Goal: Check status: Check status

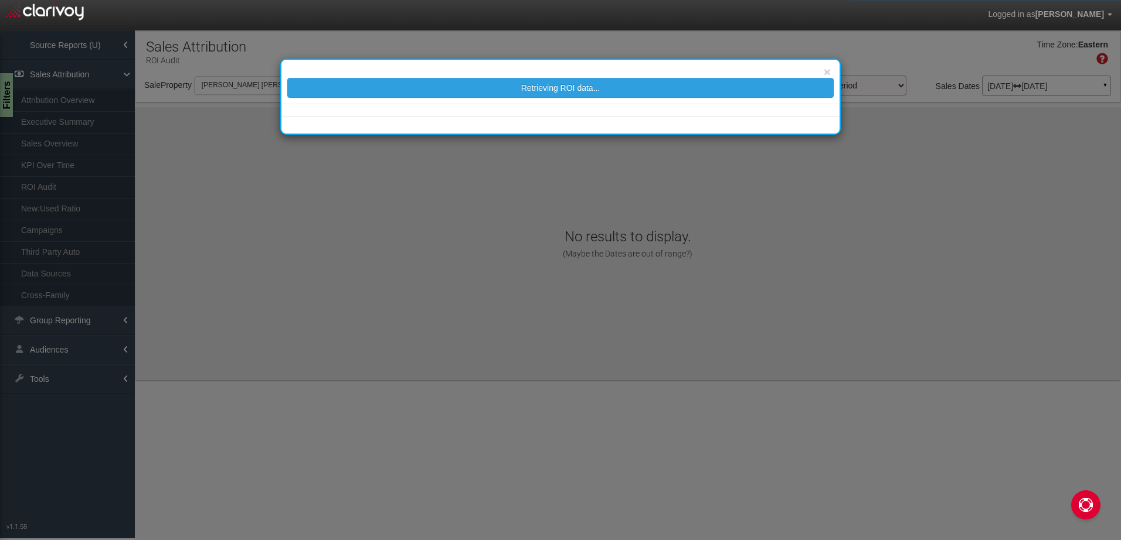
select select "object:37"
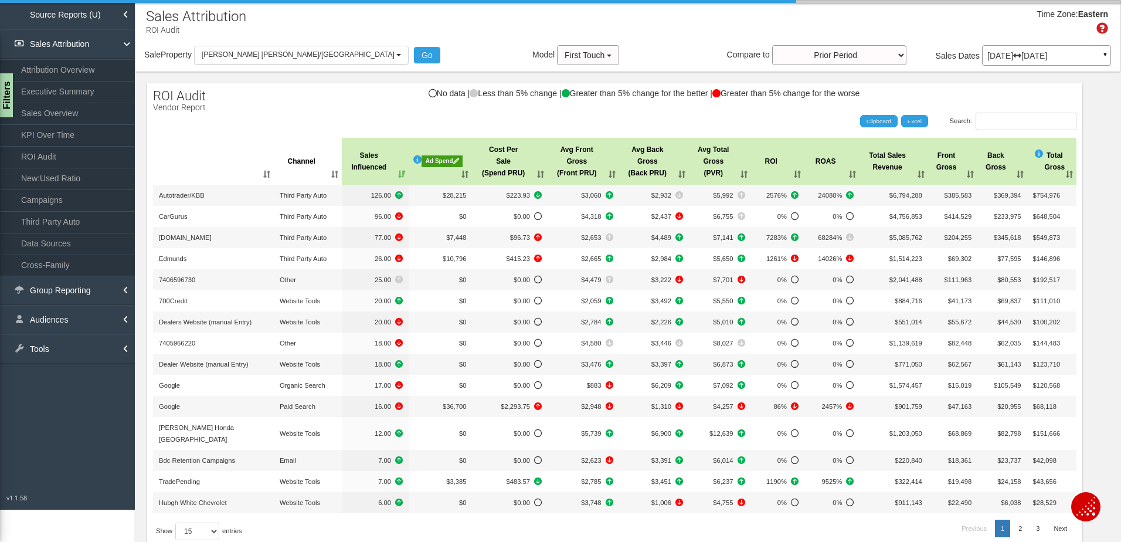
scroll to position [30, 0]
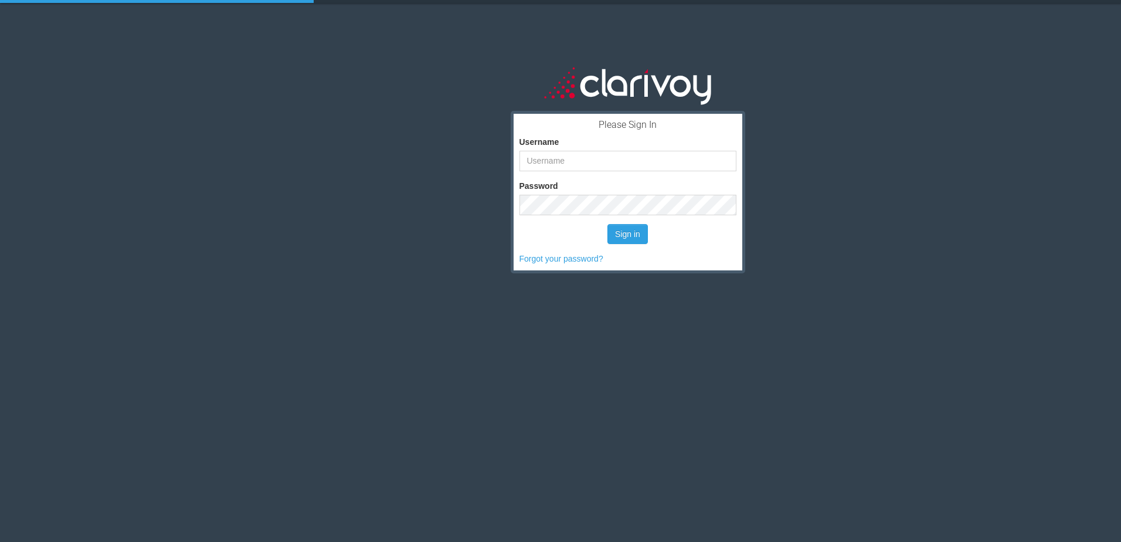
scroll to position [30, 0]
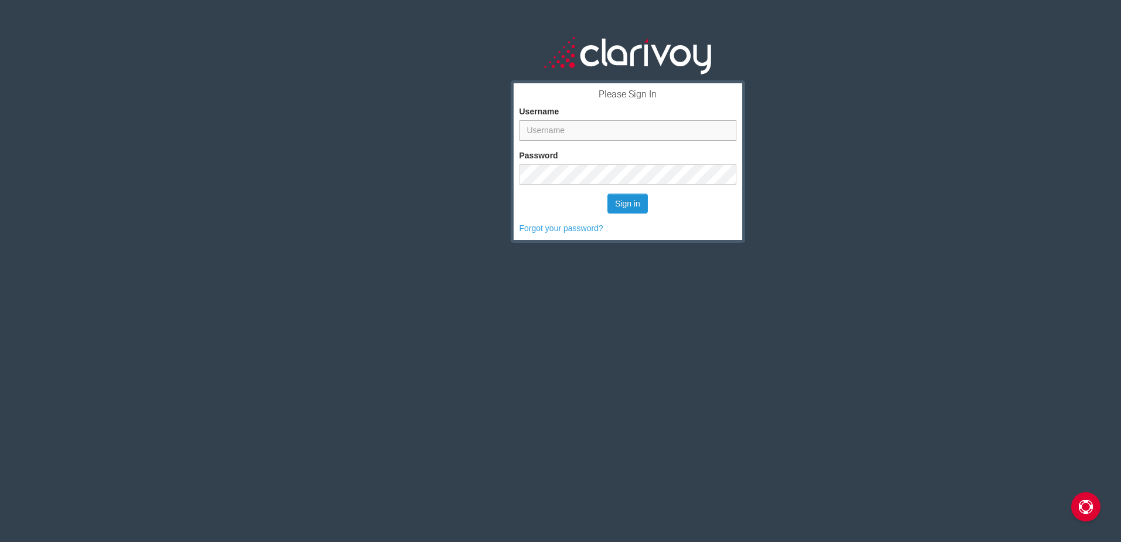
type input "sdennis@whitecars.com"
click at [618, 196] on button "Sign in" at bounding box center [627, 203] width 40 height 20
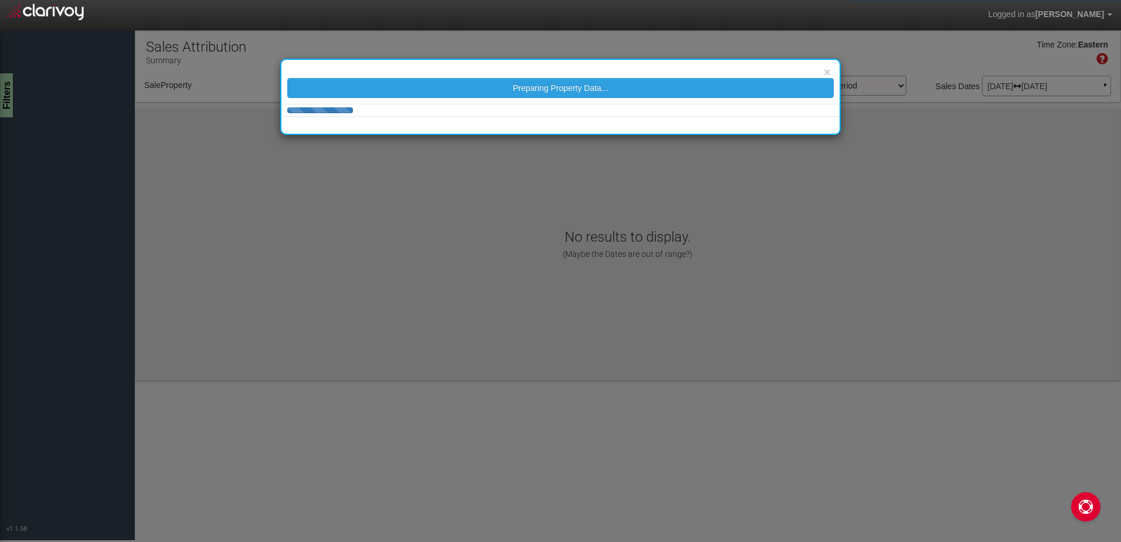
select select "object:40"
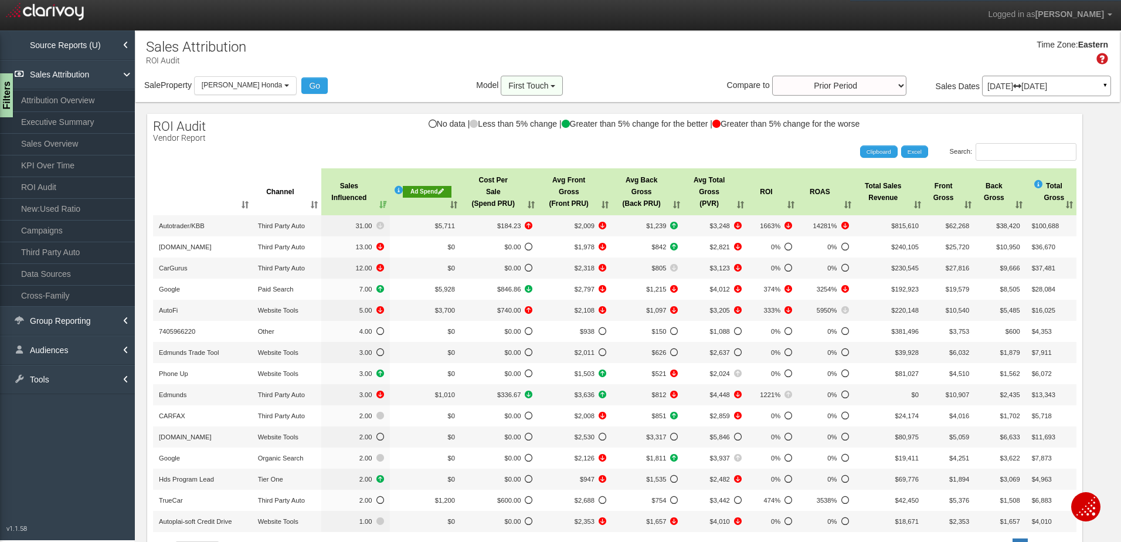
click at [508, 84] on span "First Touch" at bounding box center [528, 85] width 40 height 9
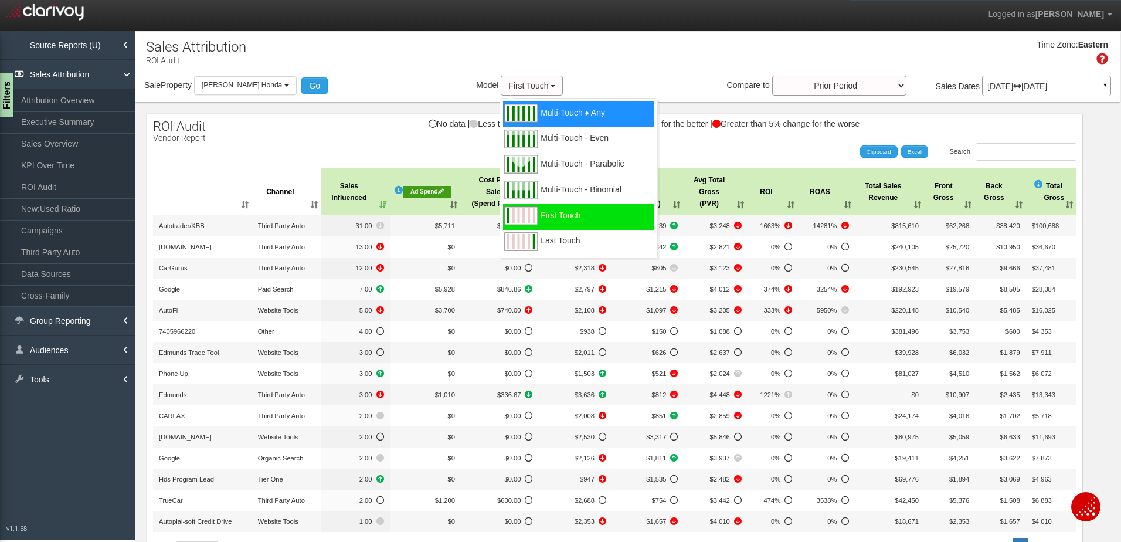
click at [565, 117] on span "Multi-Touch ♦ Any" at bounding box center [572, 120] width 64 height 15
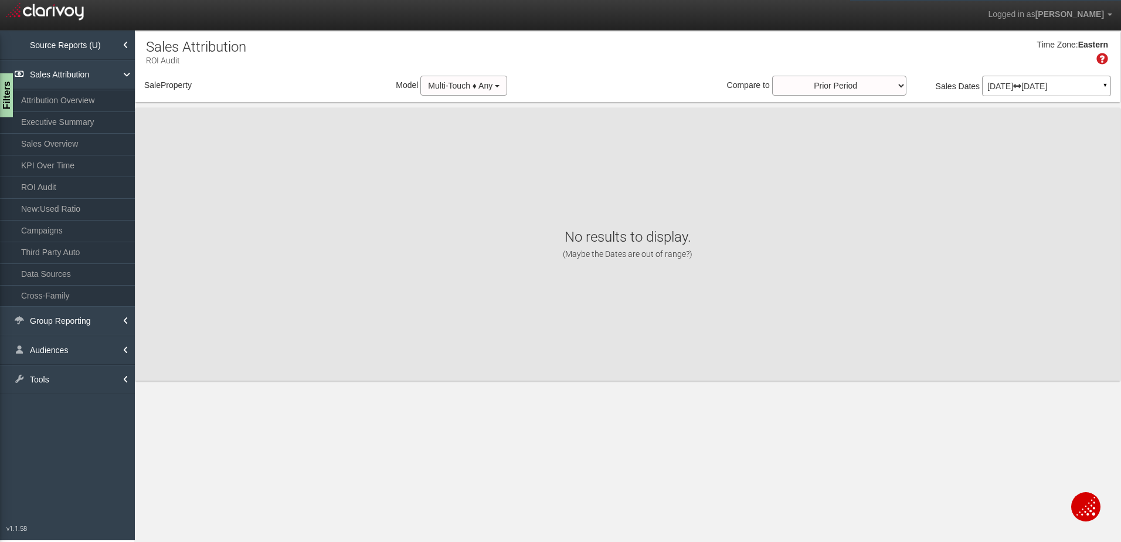
select select "object:328"
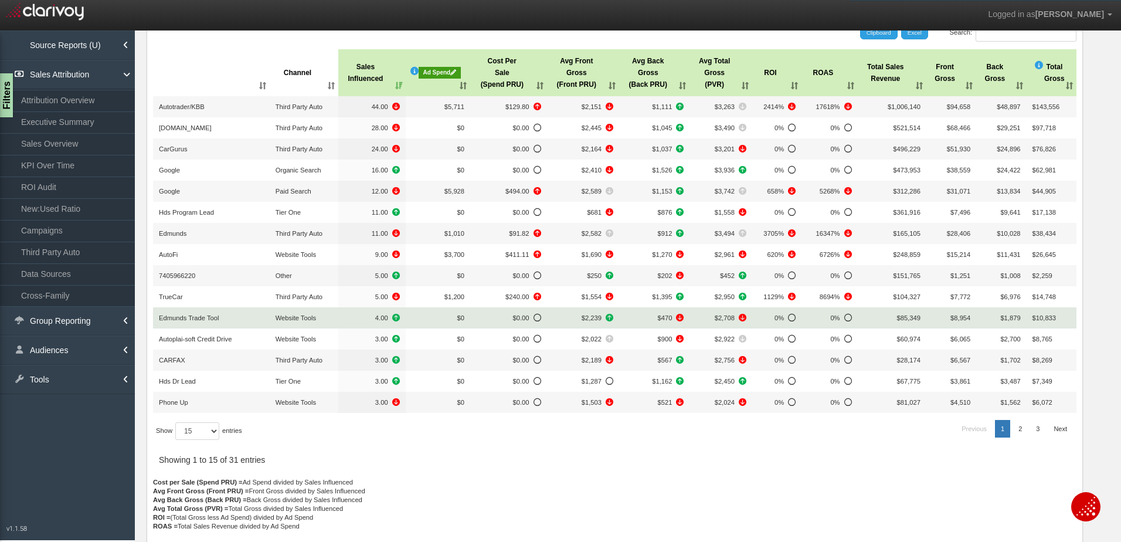
scroll to position [155, 0]
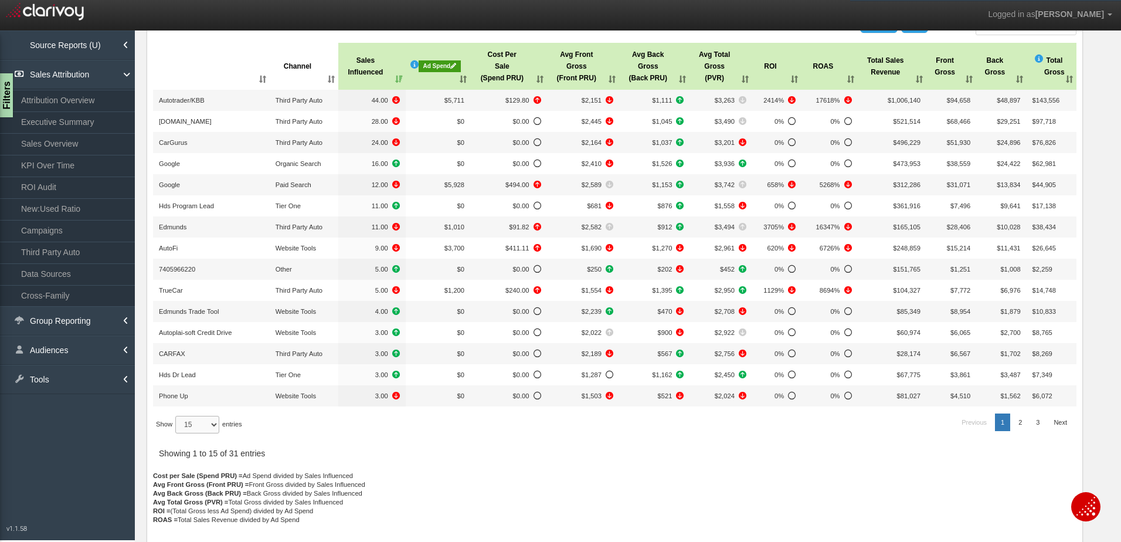
click at [193, 421] on select "15 30 50 All" at bounding box center [197, 425] width 44 height 18
click at [217, 424] on select "15 30 50 All" at bounding box center [197, 425] width 44 height 18
click at [213, 426] on select "15 30 50 All" at bounding box center [197, 425] width 44 height 18
click at [184, 423] on select "15 30 50 All" at bounding box center [197, 425] width 44 height 18
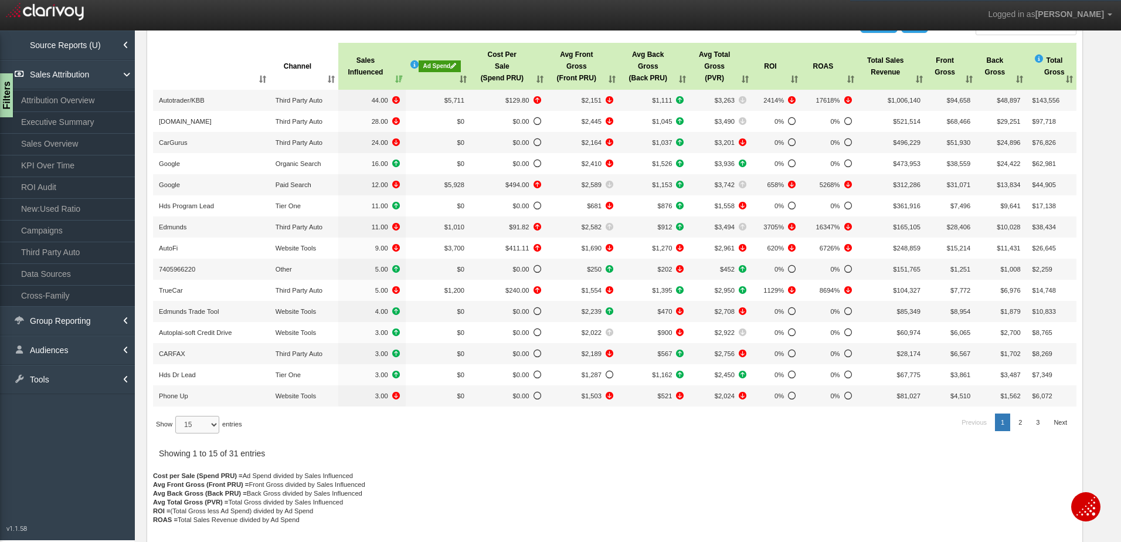
click at [196, 419] on select "15 30 50 All" at bounding box center [197, 425] width 44 height 18
click at [198, 422] on select "15 30 50 All" at bounding box center [197, 425] width 44 height 18
click at [1054, 429] on link "Next" at bounding box center [1060, 422] width 25 height 18
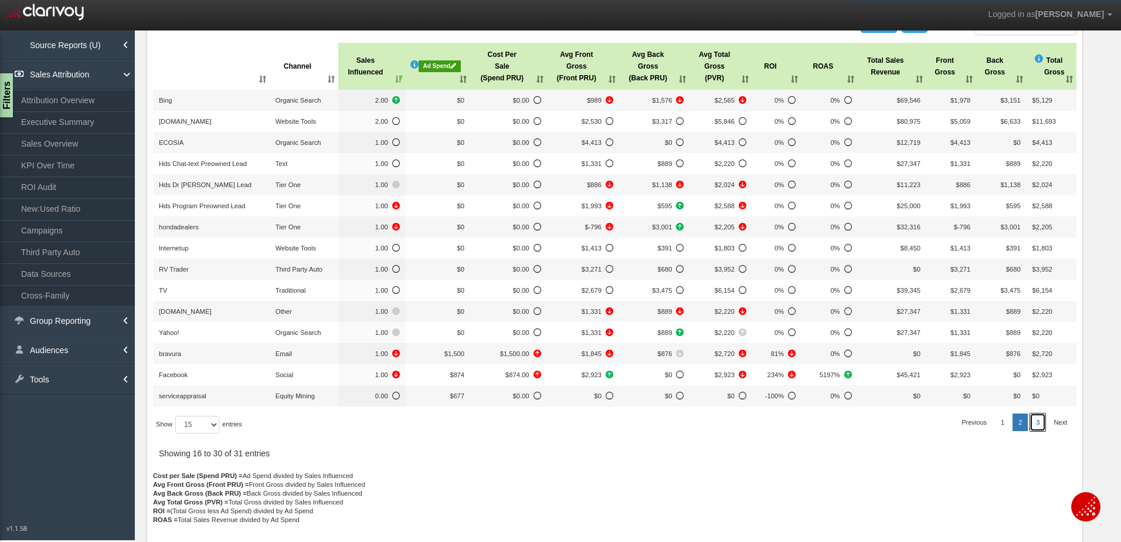
click at [1030, 424] on link "3" at bounding box center [1037, 422] width 15 height 18
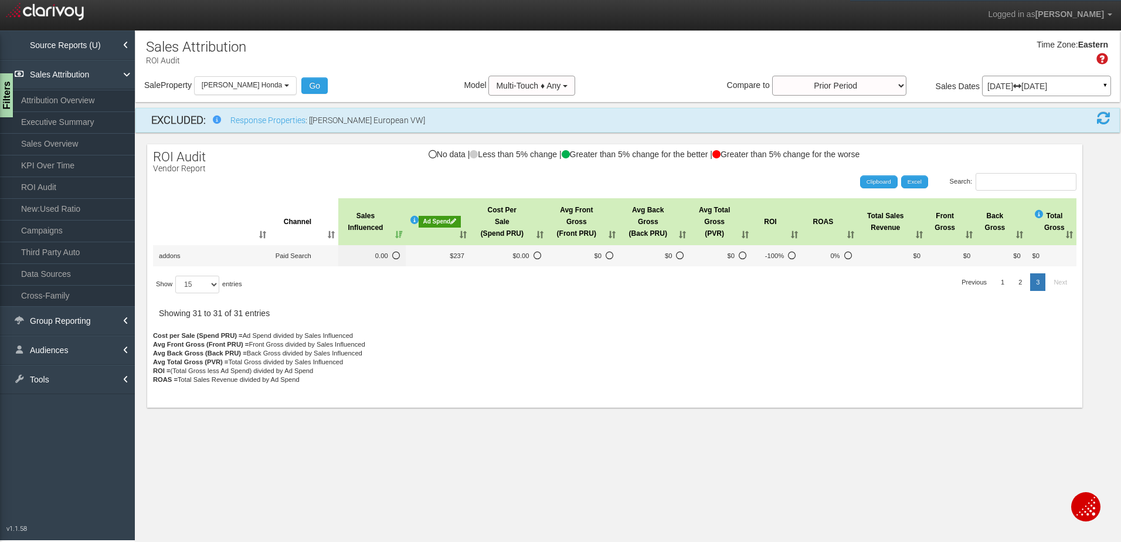
scroll to position [0, 0]
click at [1004, 282] on link "1" at bounding box center [1002, 282] width 15 height 18
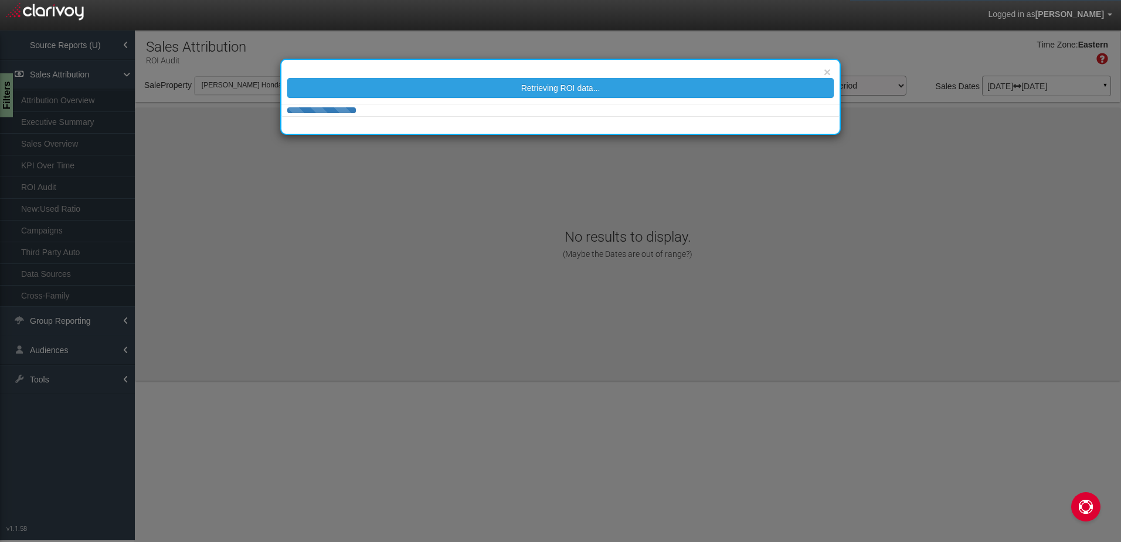
select select "object:44"
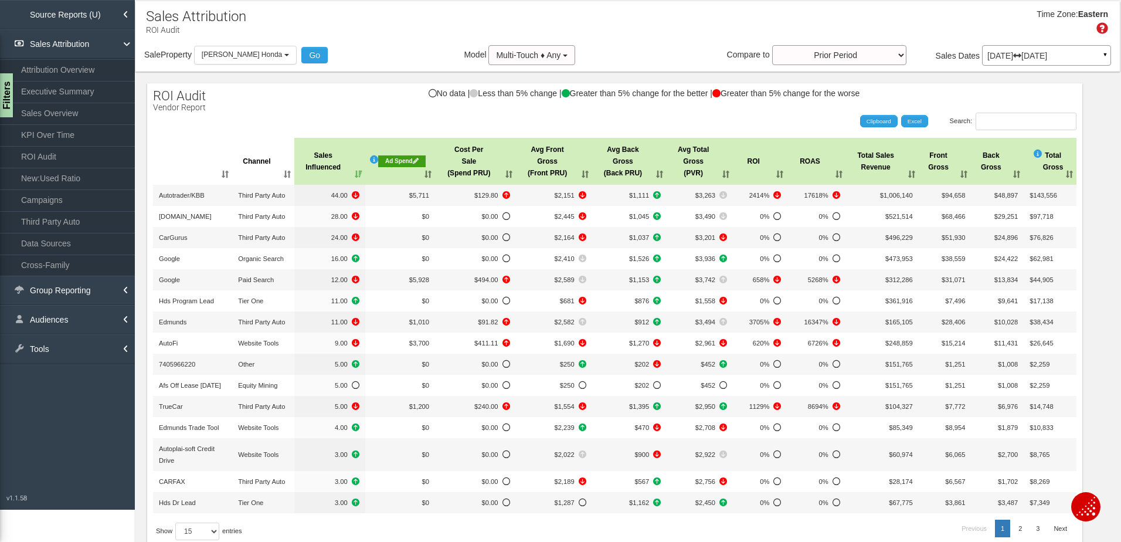
click at [461, 148] on th "Cost Per Sale (Spend PRU)" at bounding box center [475, 161] width 81 height 47
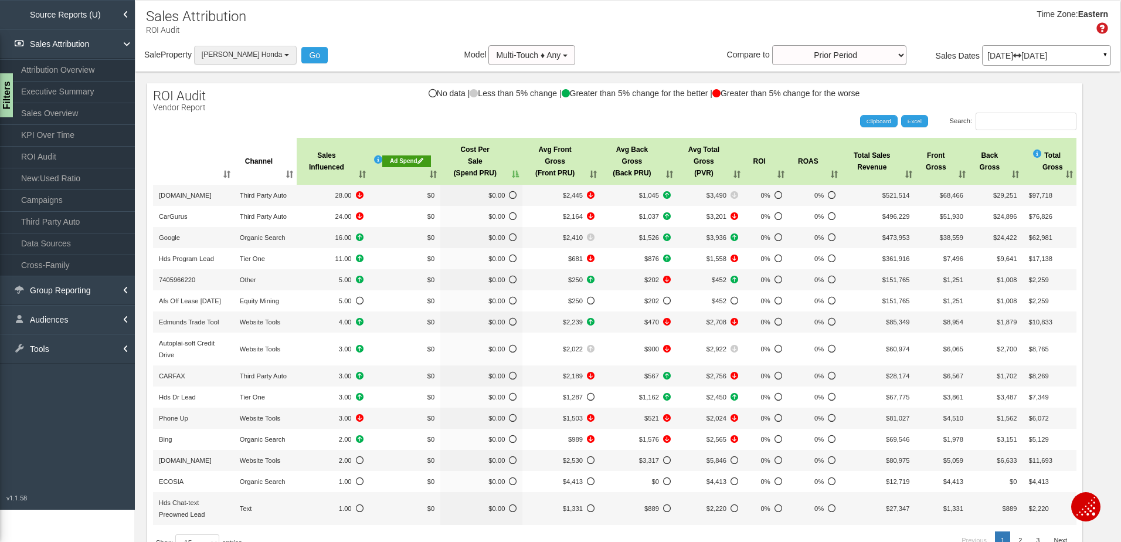
click at [242, 57] on span "[PERSON_NAME] Honda" at bounding box center [242, 54] width 80 height 8
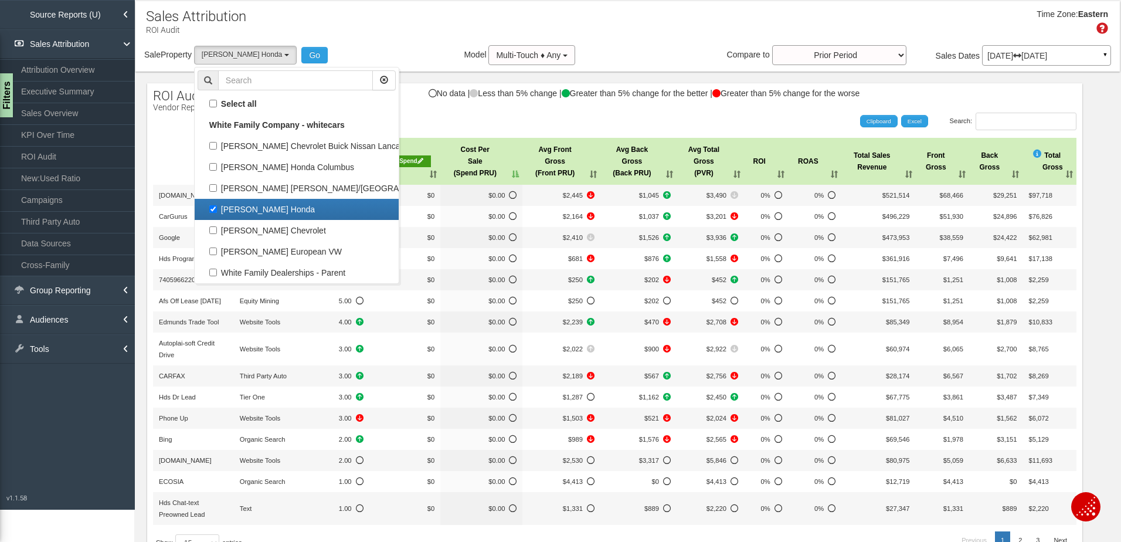
click at [215, 210] on label "[PERSON_NAME] Honda" at bounding box center [297, 209] width 198 height 15
click at [215, 210] on input "[PERSON_NAME] Honda" at bounding box center [213, 209] width 8 height 8
checkbox input "false"
select select
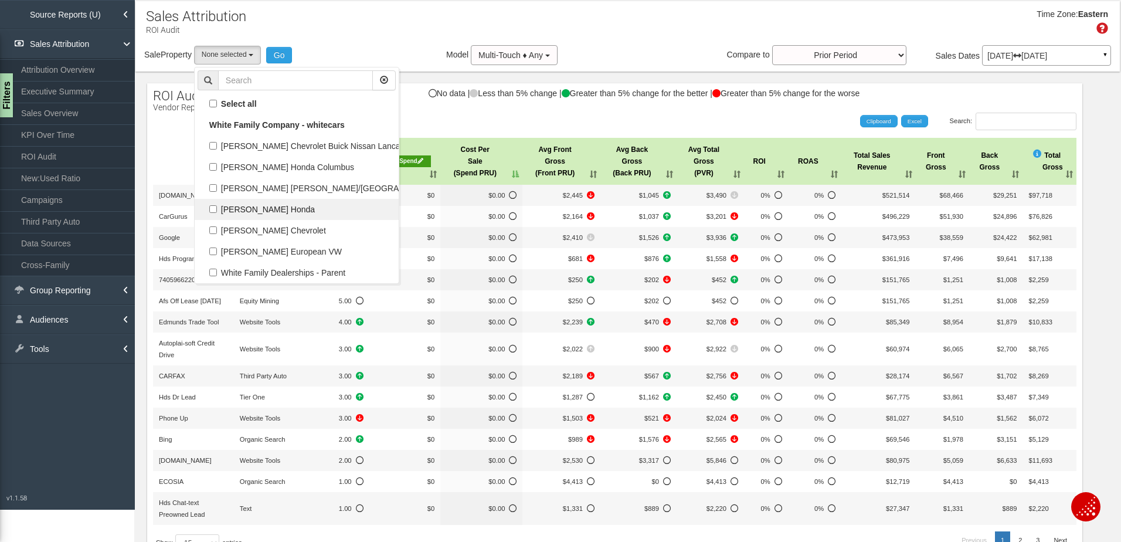
scroll to position [40, 0]
click at [215, 188] on label "[PERSON_NAME] [PERSON_NAME]/[GEOGRAPHIC_DATA]" at bounding box center [297, 188] width 198 height 15
click at [215, 188] on input "[PERSON_NAME] [PERSON_NAME]/[GEOGRAPHIC_DATA]" at bounding box center [213, 188] width 8 height 8
checkbox input "true"
select select "object:43"
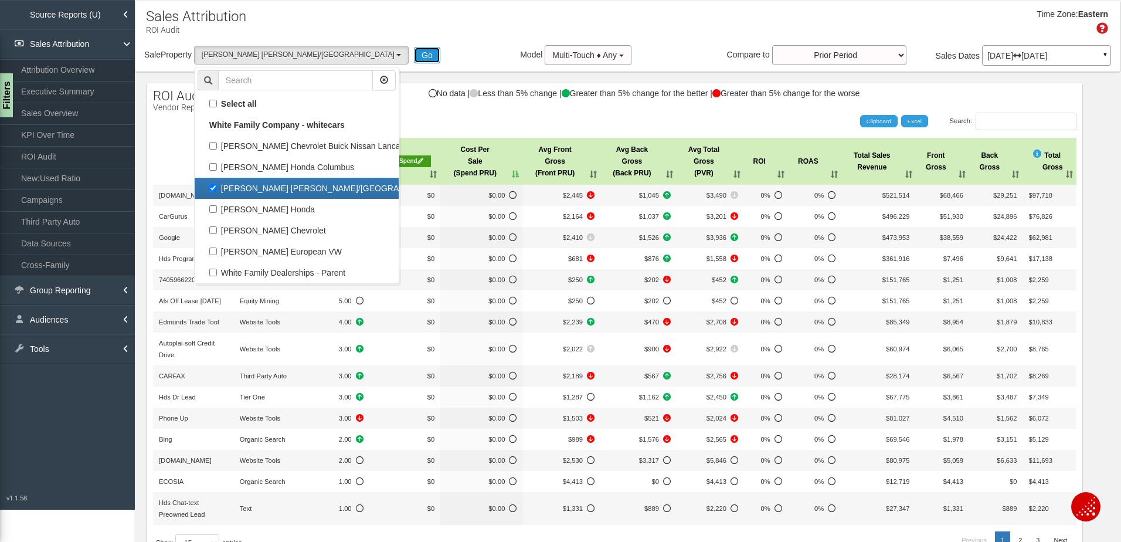
click at [414, 55] on button "Go" at bounding box center [427, 55] width 26 height 16
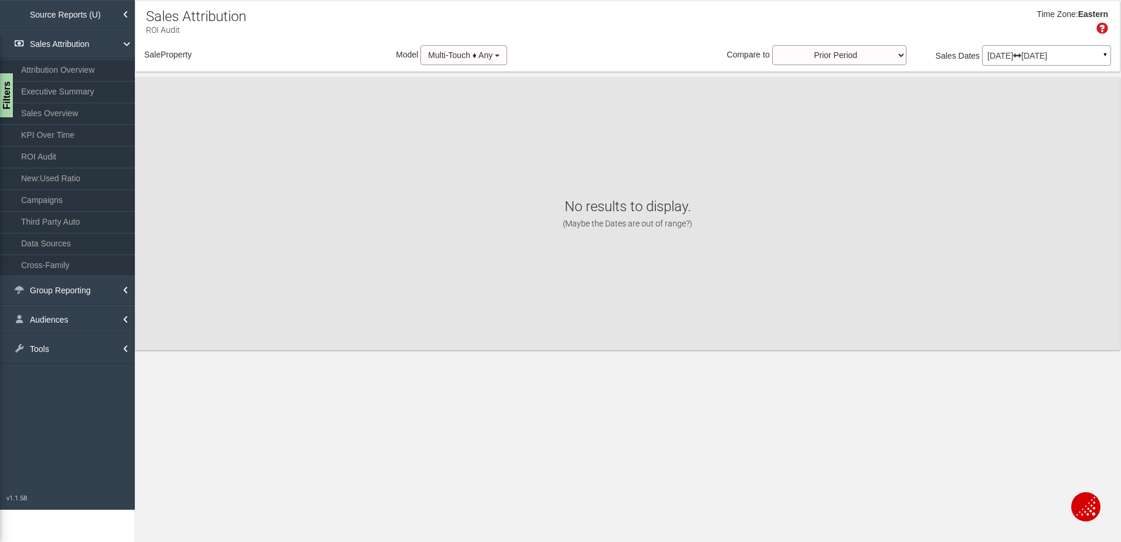
select select "object:349"
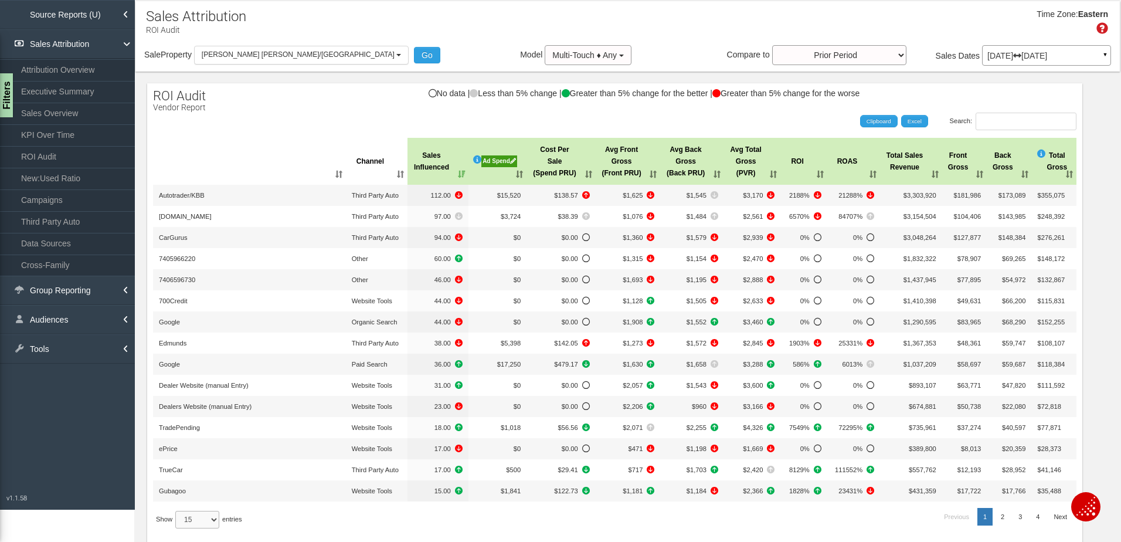
click at [216, 516] on select "15 30 50 All" at bounding box center [197, 520] width 44 height 18
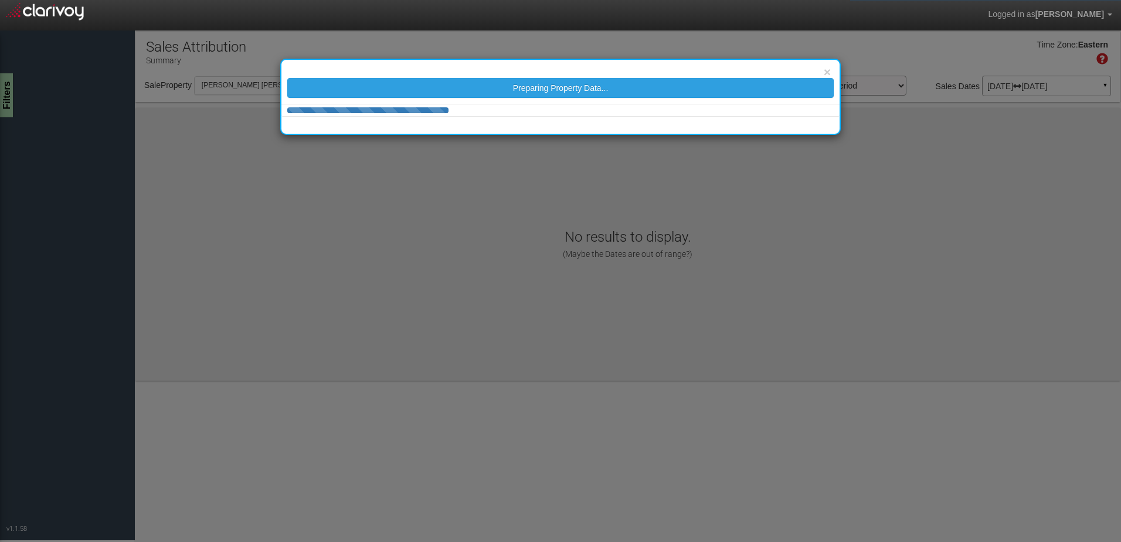
select select "object:37"
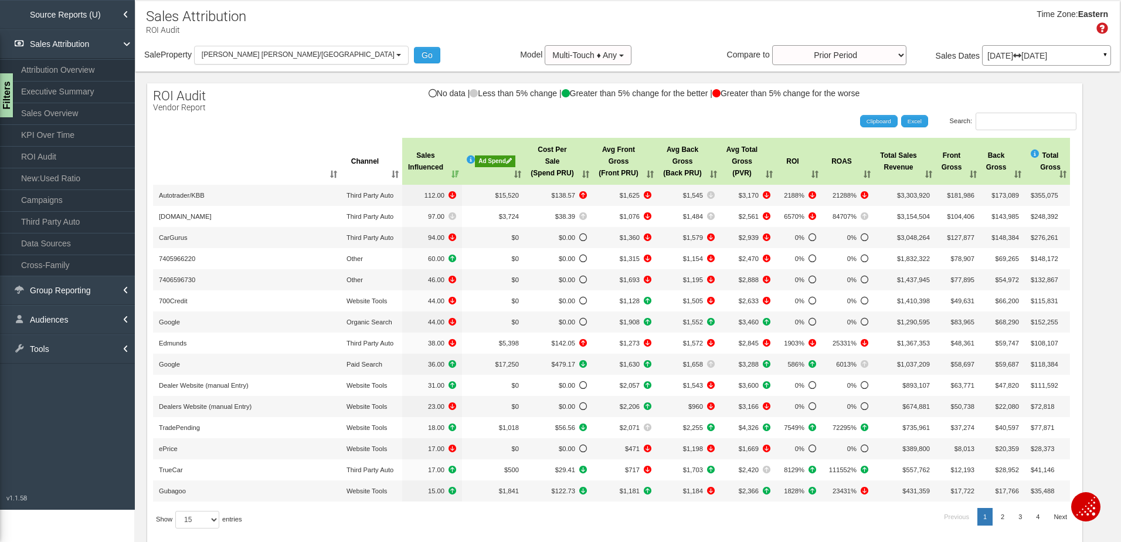
scroll to position [0, 2]
